Goal: Task Accomplishment & Management: Manage account settings

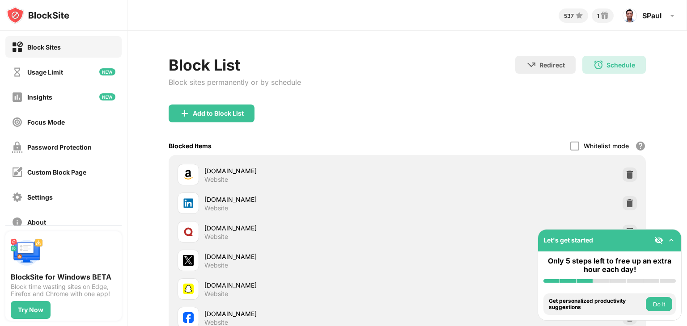
drag, startPoint x: 599, startPoint y: 74, endPoint x: 603, endPoint y: 65, distance: 9.5
click at [600, 74] on div "Redirect Choose a site to be redirected to when blocking is active Schedule 00:…" at bounding box center [580, 75] width 131 height 38
click at [606, 65] on div "Schedule" at bounding box center [620, 65] width 29 height 8
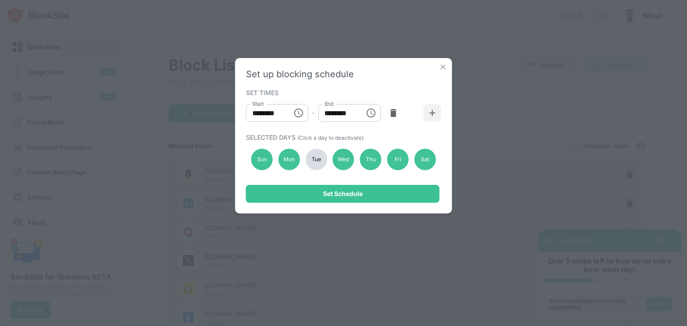
click at [321, 158] on div "Tue" at bounding box center [315, 159] width 21 height 21
click at [337, 156] on div "Wed" at bounding box center [343, 159] width 21 height 21
drag, startPoint x: 341, startPoint y: 156, endPoint x: 358, endPoint y: 155, distance: 17.5
click at [341, 156] on div "Wed" at bounding box center [343, 159] width 21 height 21
click at [365, 155] on div "Thu" at bounding box center [370, 159] width 21 height 21
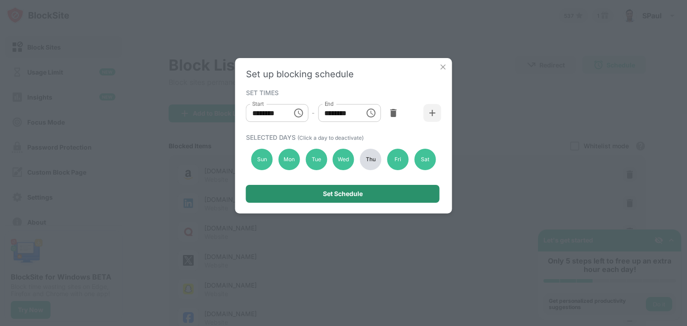
click at [352, 186] on div "Set Schedule" at bounding box center [343, 194] width 194 height 18
